Goal: Task Accomplishment & Management: Complete application form

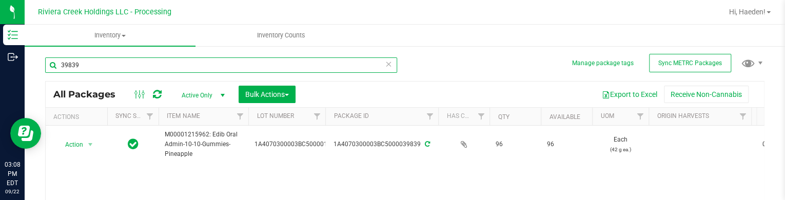
click at [161, 65] on input "39839" at bounding box center [221, 64] width 352 height 15
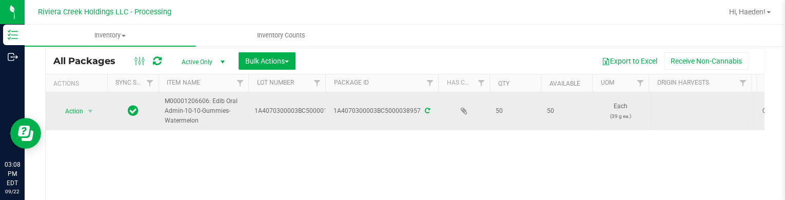
scroll to position [51, 0]
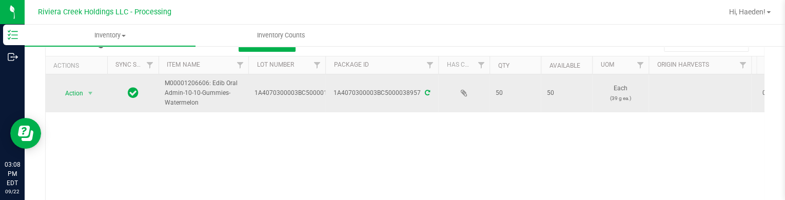
type input "38957"
click at [74, 88] on span "Action" at bounding box center [70, 93] width 28 height 14
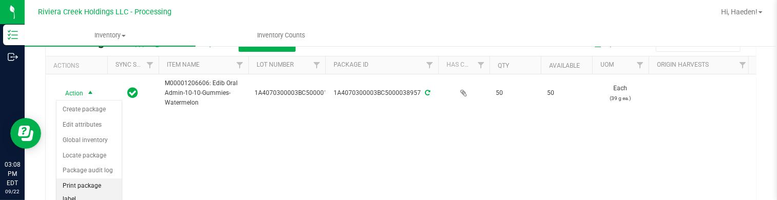
click at [106, 186] on li "Print package label" at bounding box center [88, 193] width 65 height 28
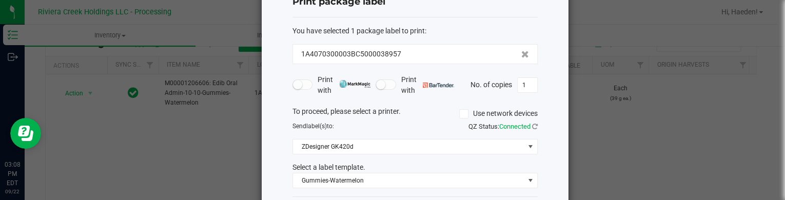
scroll to position [84, 0]
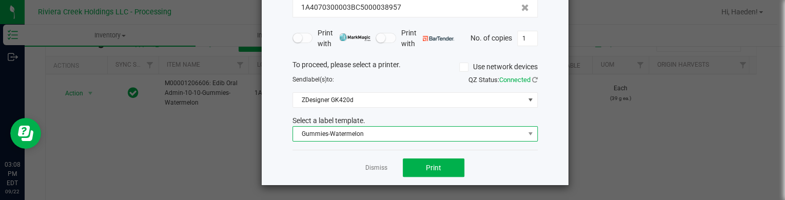
click at [357, 131] on span "Gummies-Watermelon" at bounding box center [408, 134] width 231 height 14
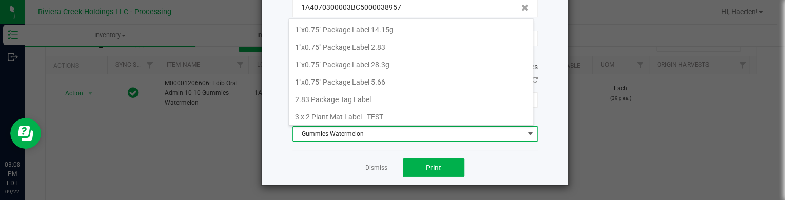
scroll to position [15, 245]
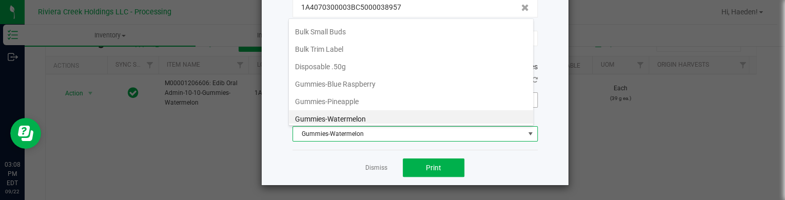
click at [360, 98] on li "Gummies-Pineapple" at bounding box center [411, 101] width 244 height 17
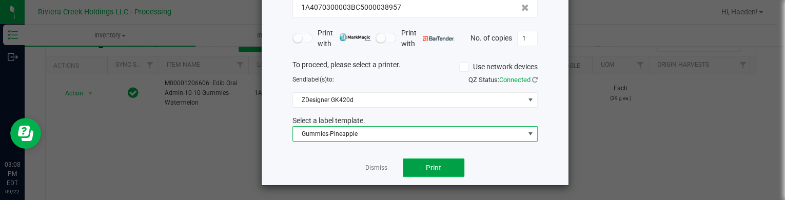
click at [428, 164] on span "Print" at bounding box center [433, 168] width 15 height 8
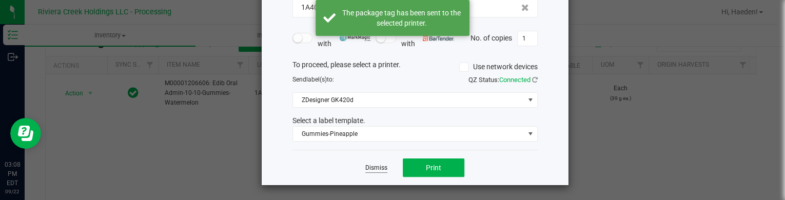
click at [377, 169] on link "Dismiss" at bounding box center [376, 168] width 22 height 9
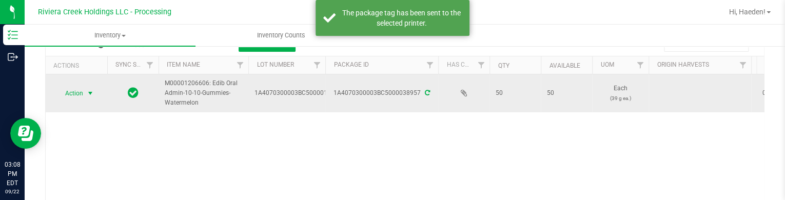
click at [88, 91] on span "select" at bounding box center [90, 93] width 8 height 8
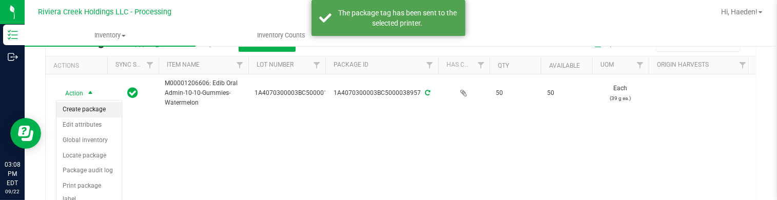
click at [88, 108] on li "Create package" at bounding box center [88, 109] width 65 height 15
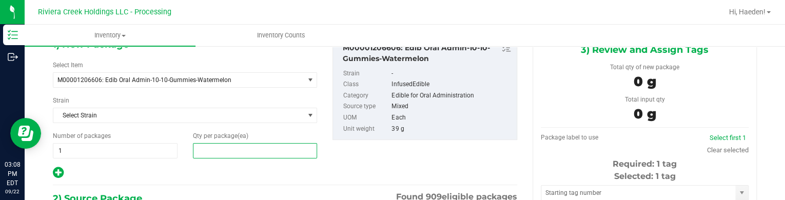
click at [243, 149] on span at bounding box center [255, 150] width 125 height 15
click at [243, 149] on input "text" at bounding box center [255, 151] width 124 height 14
type input "20"
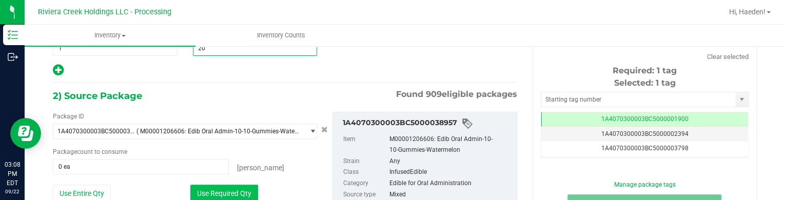
type input "20"
click at [245, 190] on button "Use Required Qty" at bounding box center [224, 193] width 68 height 17
type input "20 ea"
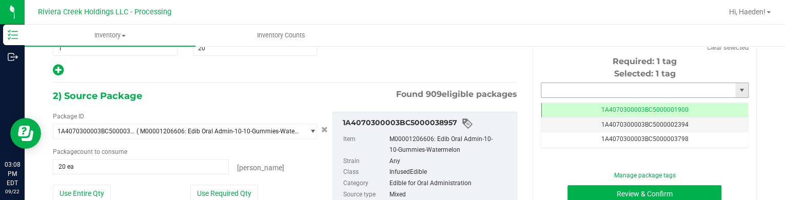
click at [585, 92] on input "text" at bounding box center [638, 90] width 194 height 14
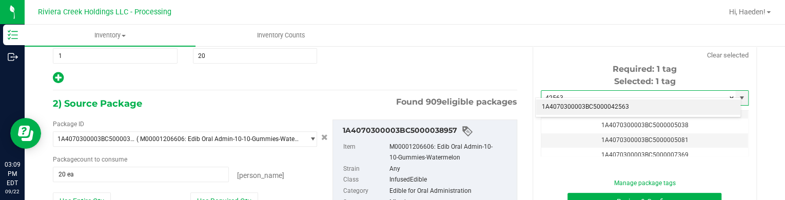
click at [603, 103] on li "1A4070300003BC5000042563" at bounding box center [638, 107] width 205 height 15
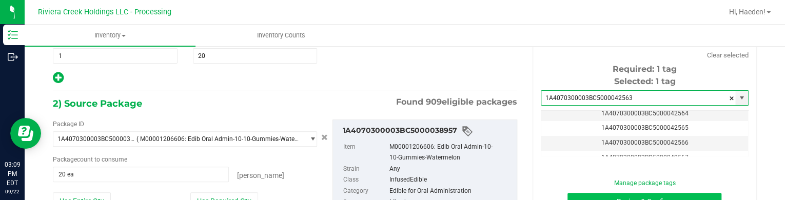
type input "1A4070300003BC5000042563"
click at [639, 196] on button "Review & Confirm" at bounding box center [644, 201] width 154 height 17
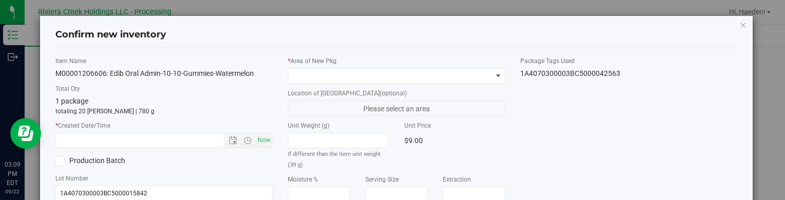
type input "[DATE]"
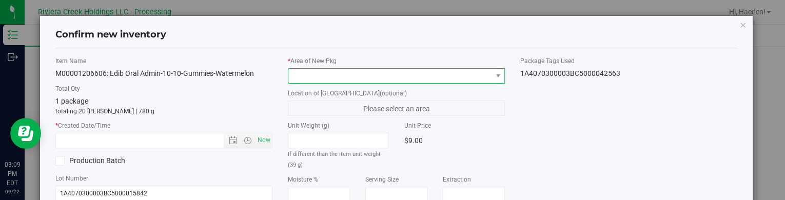
click at [402, 73] on span at bounding box center [389, 76] width 203 height 14
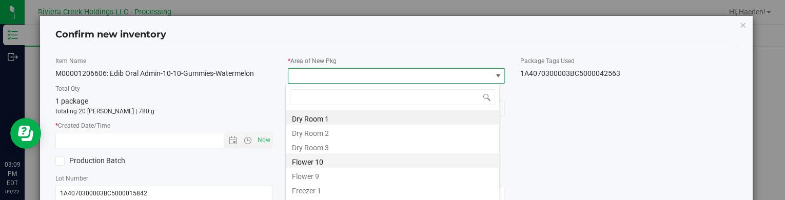
click at [317, 157] on li "Flower 10" at bounding box center [392, 160] width 213 height 14
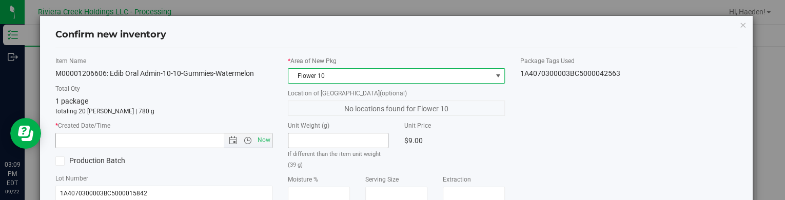
drag, startPoint x: 256, startPoint y: 140, endPoint x: 342, endPoint y: 138, distance: 85.7
click at [256, 139] on span "Now" at bounding box center [263, 140] width 17 height 15
type input "[DATE] 3:09 PM"
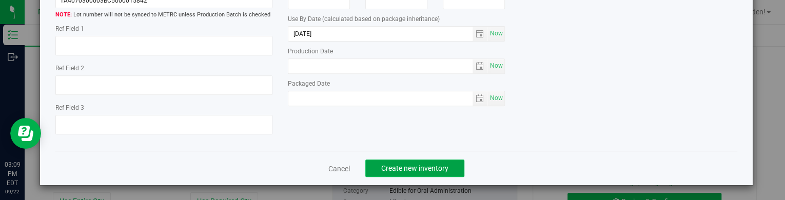
click at [387, 170] on span "Create new inventory" at bounding box center [414, 168] width 67 height 8
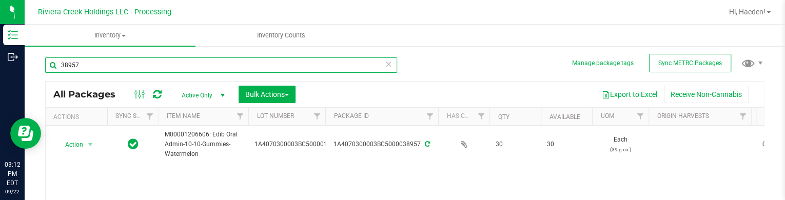
click at [129, 68] on input "38957" at bounding box center [221, 64] width 352 height 15
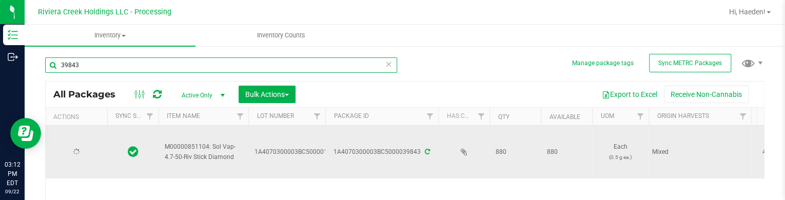
scroll to position [51, 0]
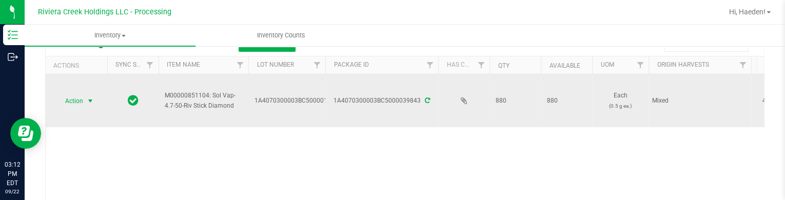
type input "39843"
click at [85, 95] on span "select" at bounding box center [90, 101] width 13 height 14
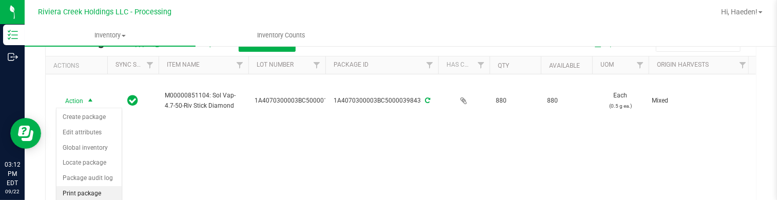
click at [89, 189] on li "Print package label" at bounding box center [88, 200] width 65 height 28
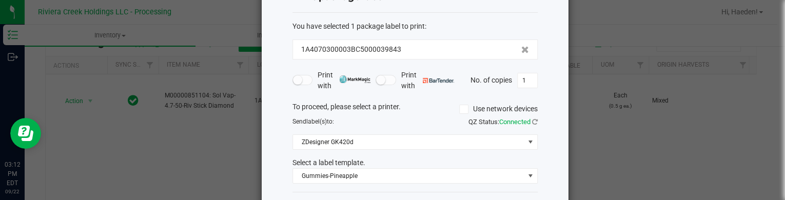
scroll to position [84, 0]
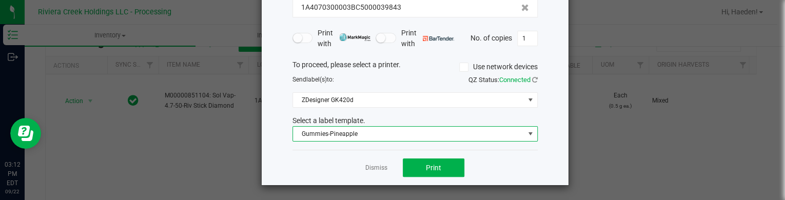
click at [361, 127] on span "Gummies-Pineapple" at bounding box center [408, 134] width 231 height 14
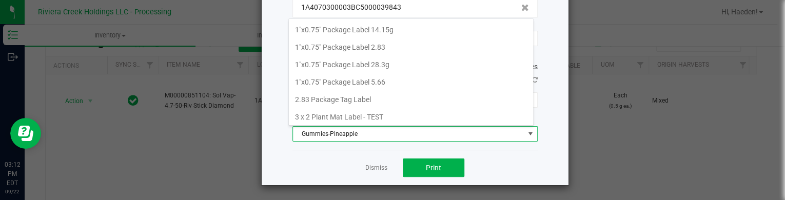
click at [361, 130] on span "Gummies-Pineapple" at bounding box center [408, 134] width 231 height 14
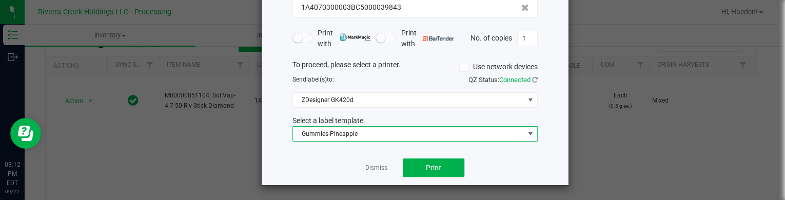
click at [361, 130] on span "Gummies-Pineapple" at bounding box center [408, 134] width 231 height 14
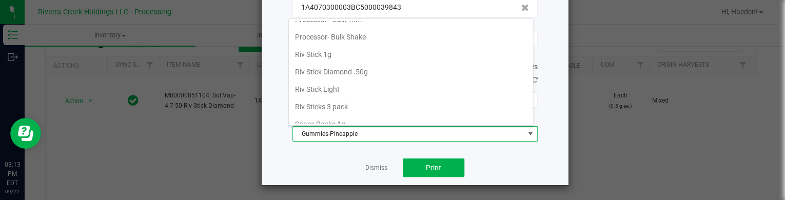
scroll to position [482, 0]
drag, startPoint x: 357, startPoint y: 51, endPoint x: 365, endPoint y: 66, distance: 17.0
click at [357, 51] on li "Riv Stick Diamond .50g" at bounding box center [411, 53] width 244 height 17
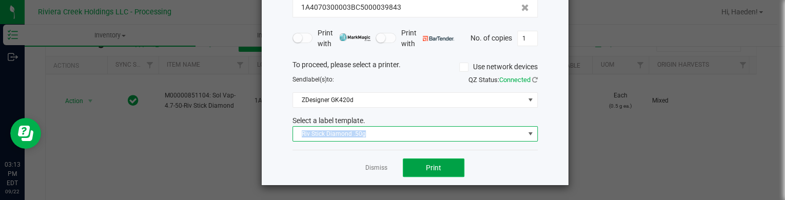
click at [419, 165] on button "Print" at bounding box center [434, 168] width 62 height 18
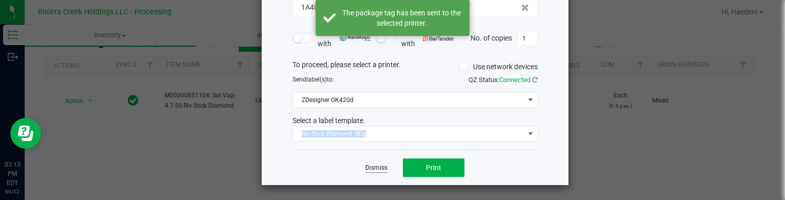
click at [380, 168] on link "Dismiss" at bounding box center [376, 168] width 22 height 9
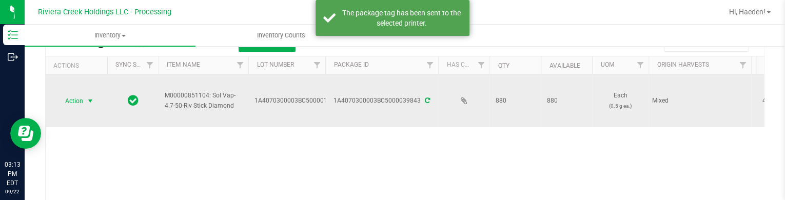
click at [86, 106] on span "select" at bounding box center [90, 101] width 13 height 14
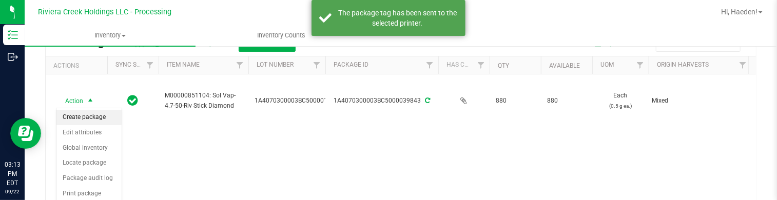
click at [89, 114] on li "Create package" at bounding box center [88, 117] width 65 height 15
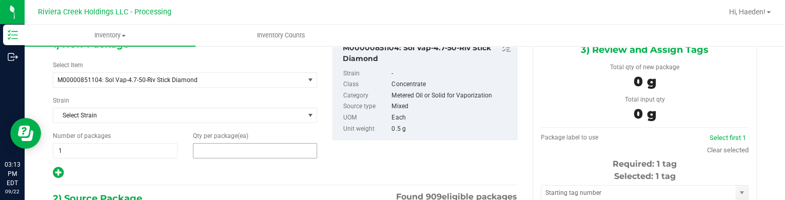
click at [222, 145] on span at bounding box center [255, 150] width 125 height 15
click at [222, 145] on input "text" at bounding box center [255, 151] width 124 height 14
type input "50"
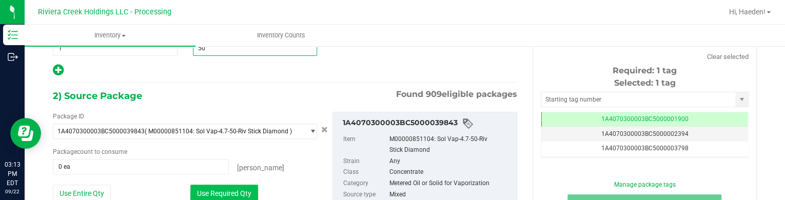
type input "50"
click at [225, 186] on button "Use Required Qty" at bounding box center [224, 193] width 68 height 17
type input "50 ea"
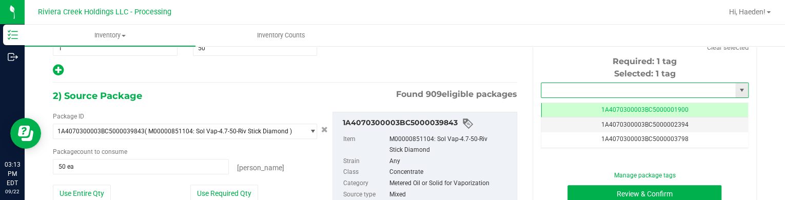
click at [596, 84] on input "text" at bounding box center [638, 90] width 194 height 14
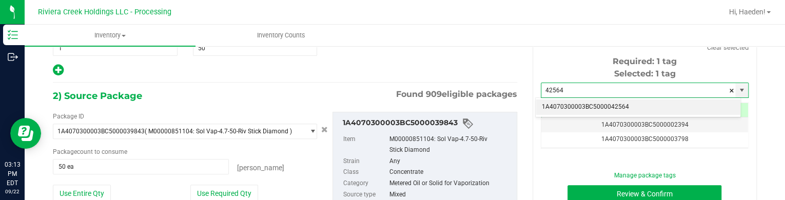
click at [593, 105] on li "1A4070300003BC5000042564" at bounding box center [638, 107] width 205 height 15
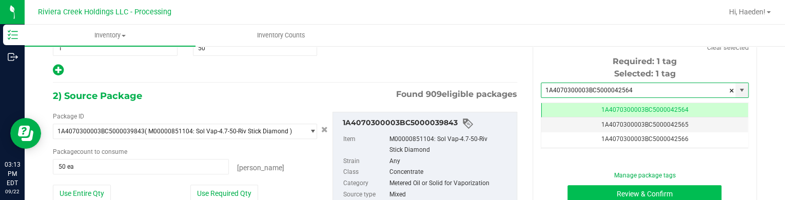
type input "1A4070300003BC5000042564"
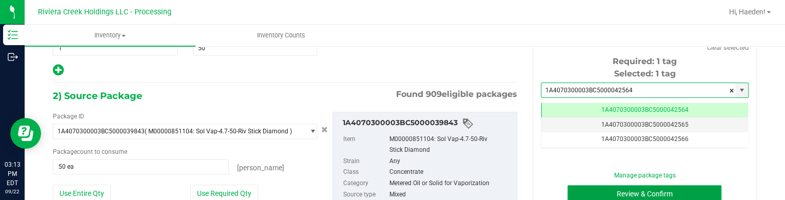
click at [590, 189] on button "Review & Confirm" at bounding box center [644, 193] width 154 height 17
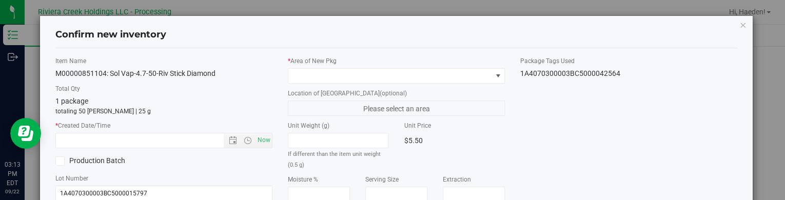
type input "[DATE]"
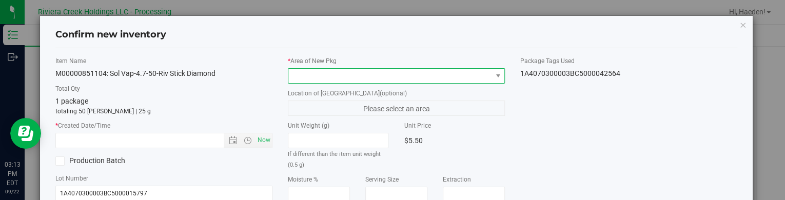
click at [478, 75] on span at bounding box center [389, 76] width 203 height 14
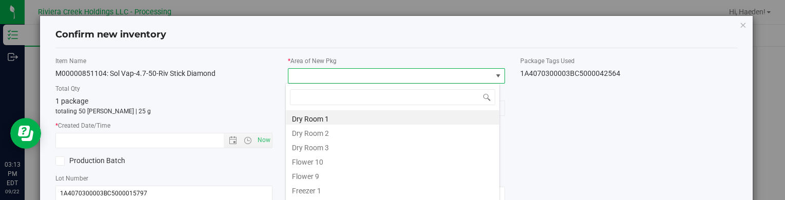
click at [348, 165] on li "Flower 10" at bounding box center [392, 160] width 213 height 14
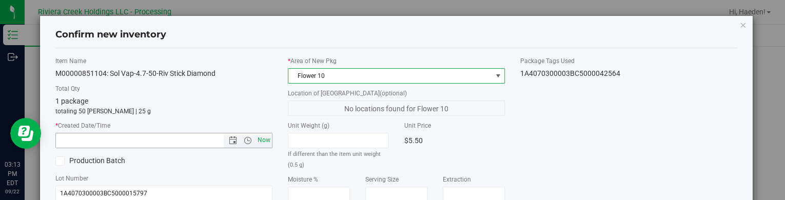
click at [267, 141] on span "Now" at bounding box center [263, 140] width 17 height 15
type input "[DATE] 3:13 PM"
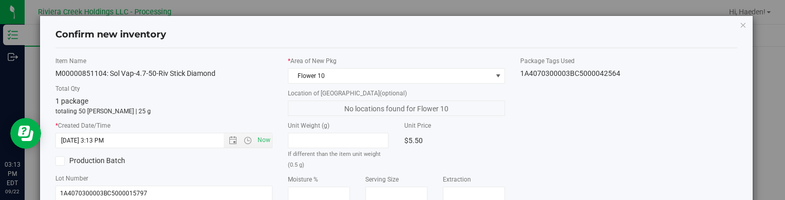
click at [498, 151] on div "Unit Weight (g) If different than the item unit weight (0.5 g) Unit Price $5.50" at bounding box center [396, 145] width 232 height 49
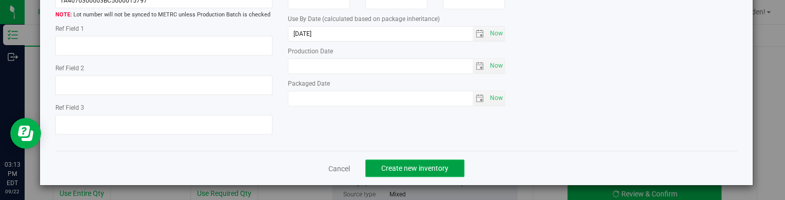
click at [420, 168] on span "Create new inventory" at bounding box center [414, 168] width 67 height 8
